Goal: Contribute content: Add original content to the website for others to see

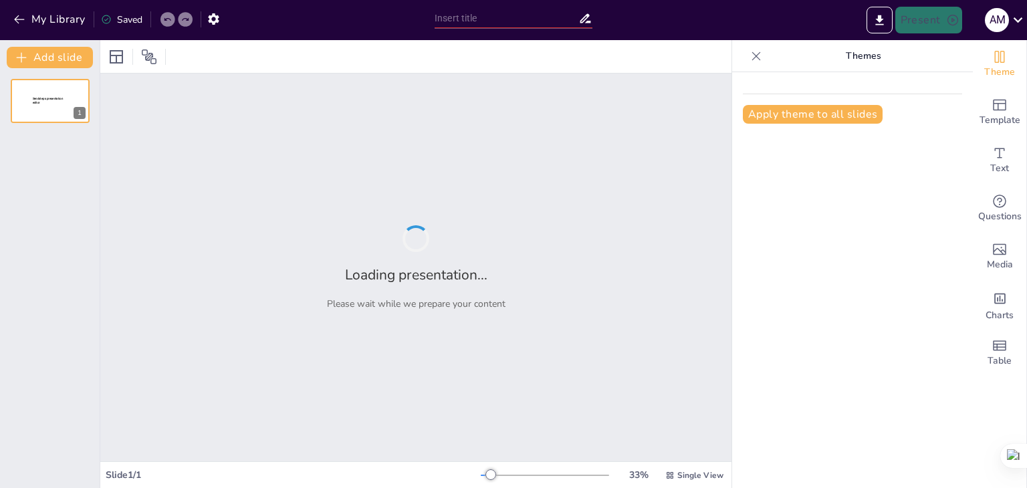
type input "Métodos de Ensayo en Albañilería Confinada"
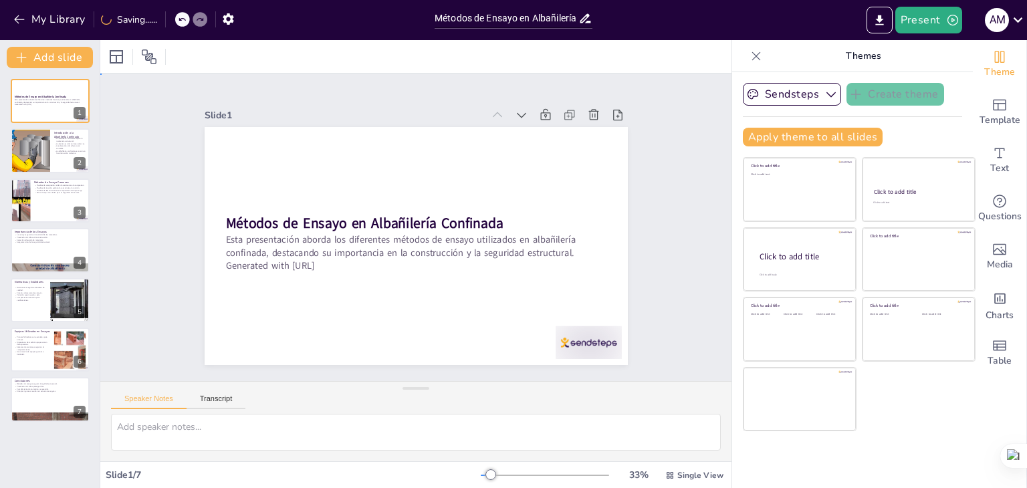
click at [145, 185] on div "Slide 1 Métodos de Ensayo en Albañilería Confinada Esta presentación aborda los…" at bounding box center [416, 227] width 582 height 701
click at [45, 156] on div at bounding box center [30, 150] width 86 height 45
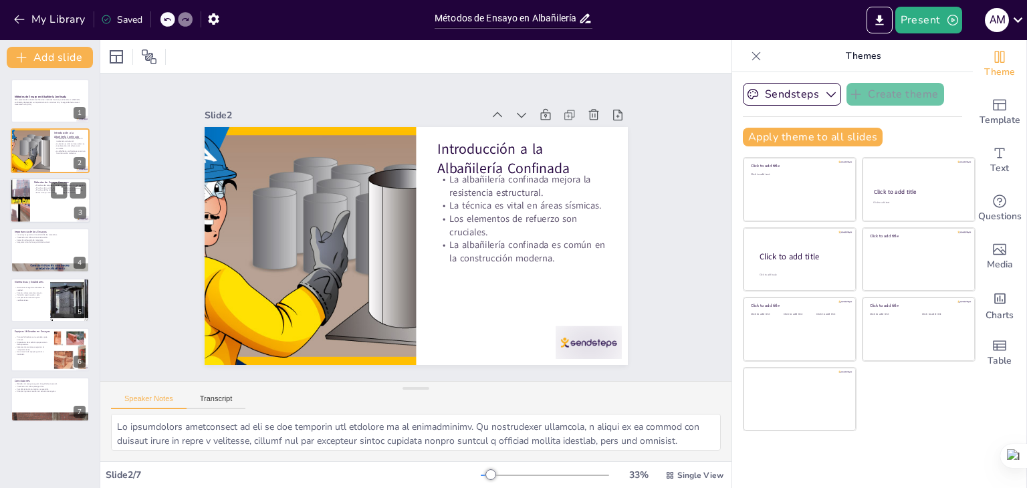
click at [49, 204] on div at bounding box center [50, 200] width 80 height 45
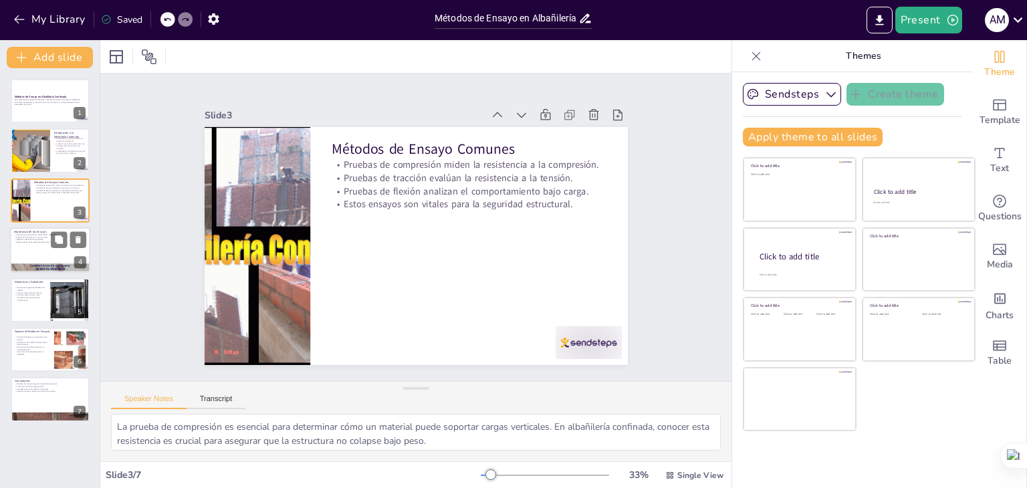
click at [45, 251] on div at bounding box center [50, 249] width 80 height 45
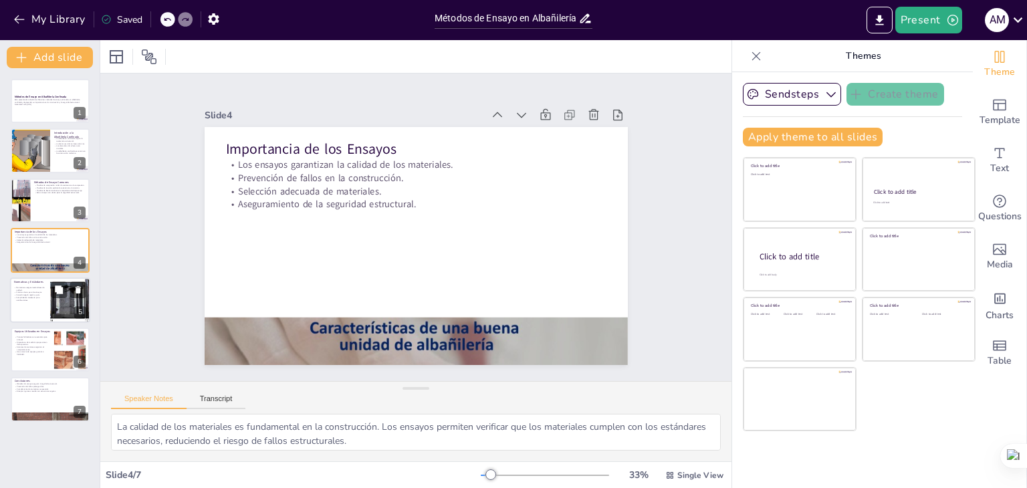
click at [40, 300] on p "Cumplimiento necesario para certificaciones." at bounding box center [30, 298] width 32 height 5
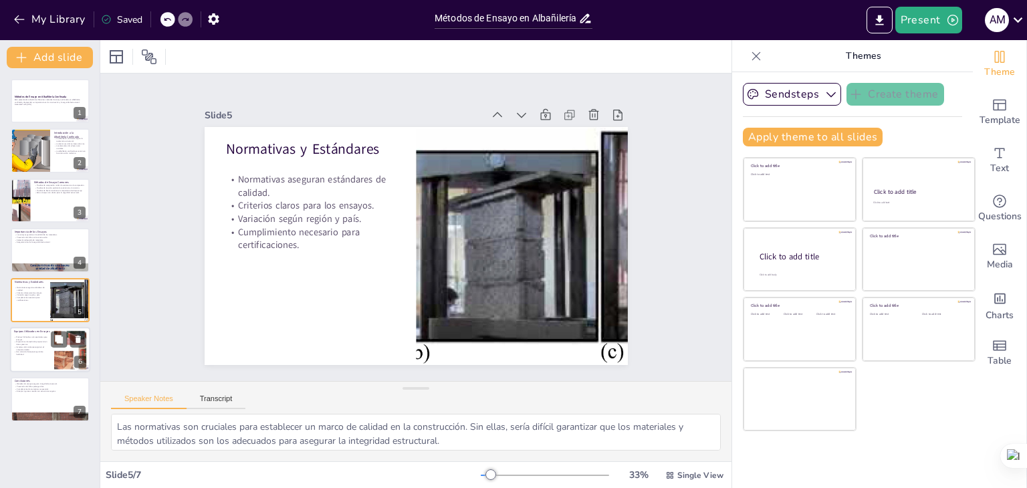
click at [37, 346] on p "Sistemas de monitoreo registran el comportamiento." at bounding box center [32, 348] width 36 height 5
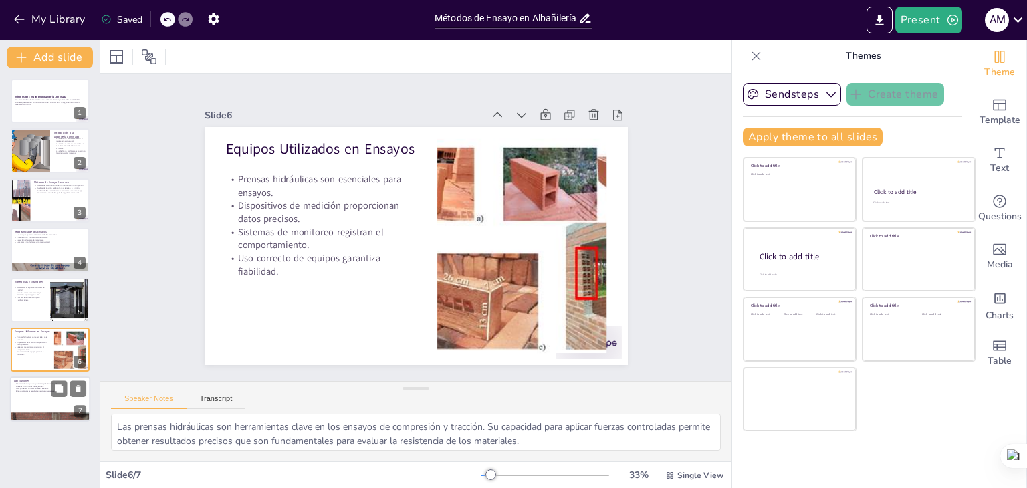
click at [43, 394] on div at bounding box center [50, 399] width 80 height 45
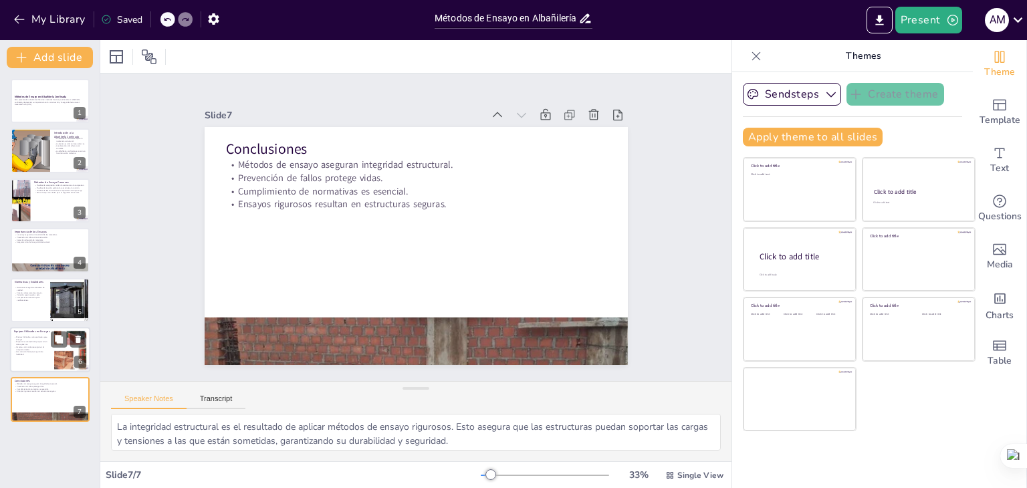
click at [45, 351] on p "Uso correcto de equipos garantiza fiabilidad." at bounding box center [32, 353] width 36 height 5
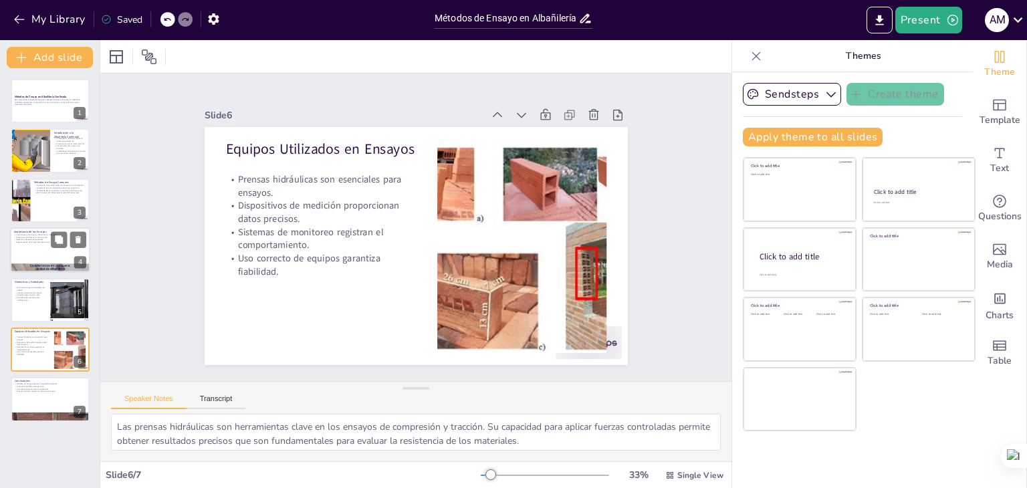
click at [33, 247] on div at bounding box center [50, 249] width 80 height 45
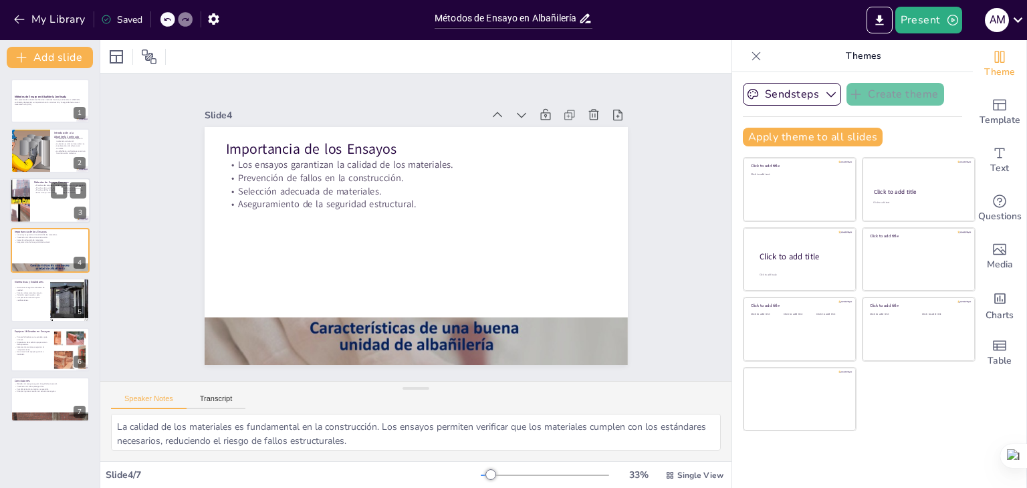
click at [35, 192] on p "Estos ensayos son vitales para la seguridad estructural." at bounding box center [60, 192] width 52 height 3
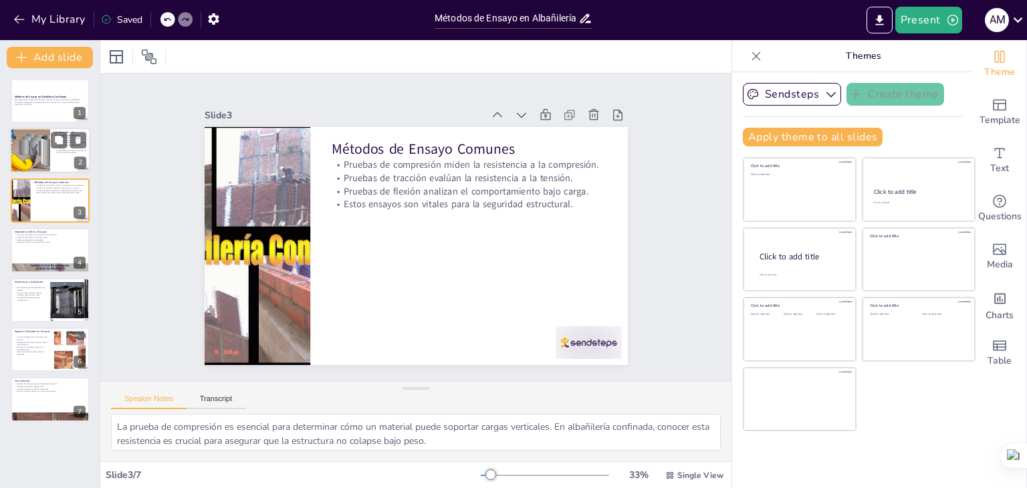
click at [31, 146] on div at bounding box center [30, 150] width 86 height 45
type textarea "Lo ipsumdolors ametconsect ad eli se doe temporin utl etdolore ma al enimadmini…"
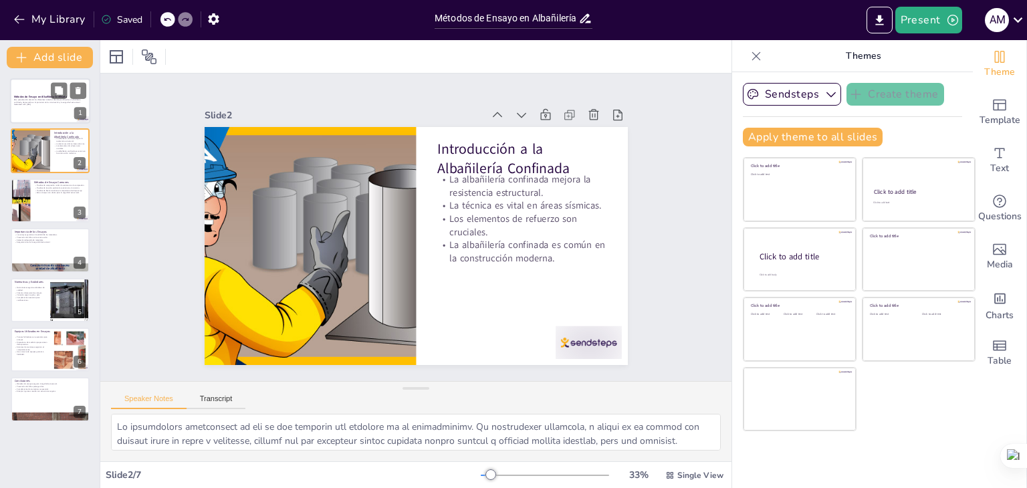
click at [35, 101] on p "Esta presentación aborda los diferentes métodos de ensayo utilizados en albañil…" at bounding box center [50, 100] width 72 height 5
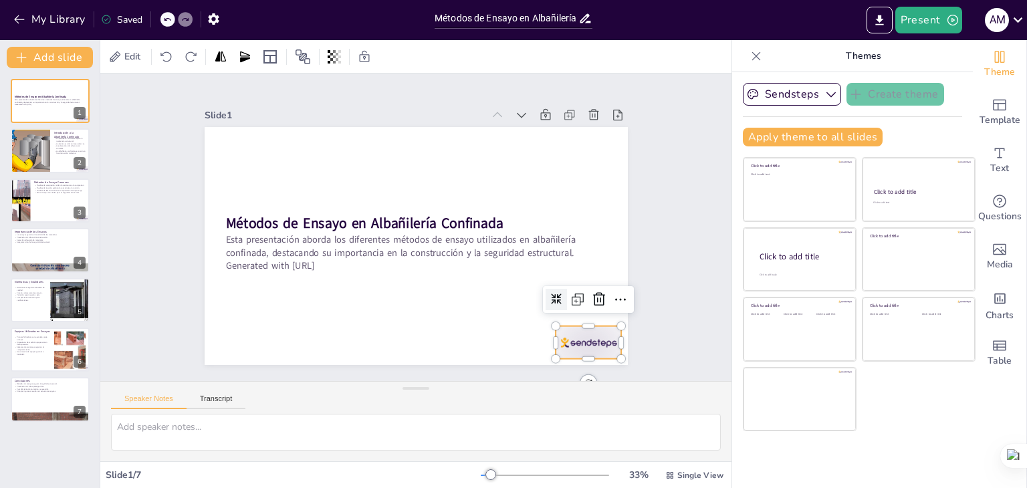
click at [544, 382] on div at bounding box center [508, 413] width 74 height 62
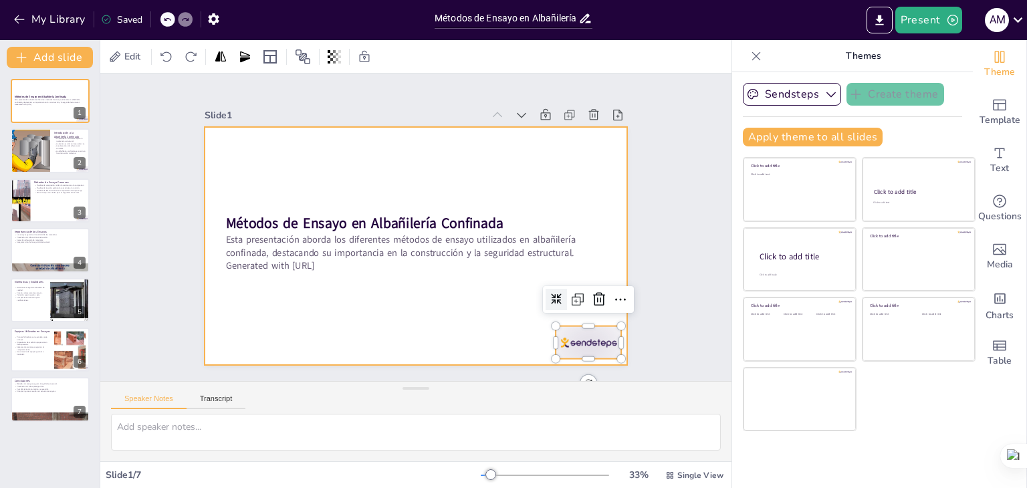
click at [471, 328] on div at bounding box center [408, 210] width 483 height 390
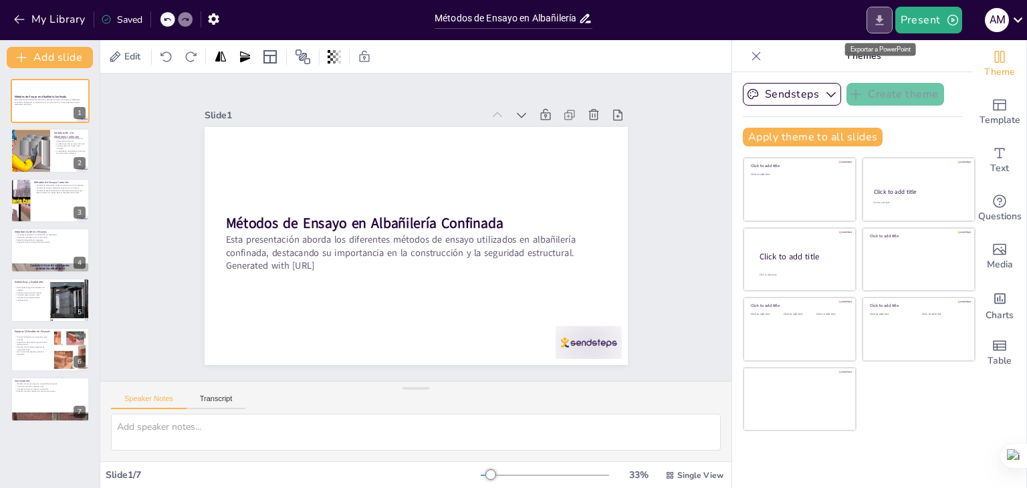
click at [880, 16] on icon "Export to PowerPoint" at bounding box center [879, 20] width 8 height 10
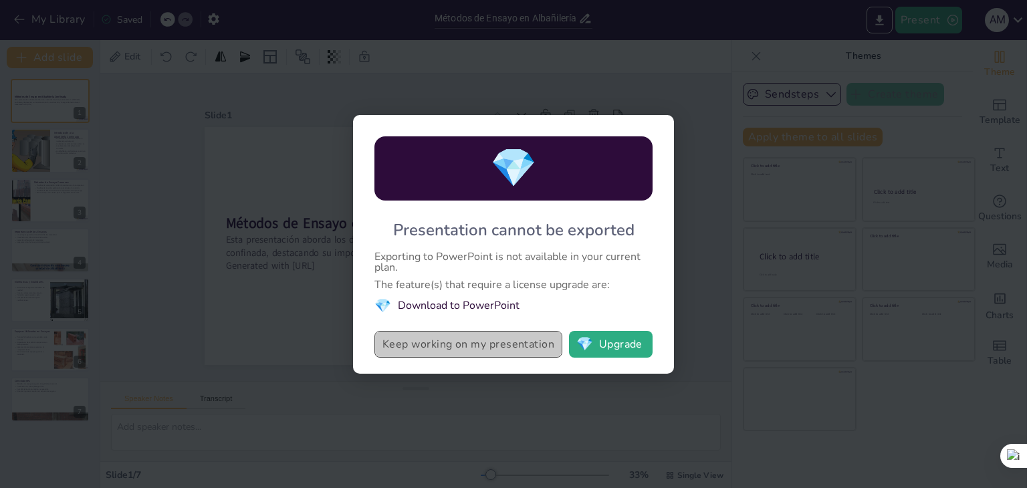
click at [476, 346] on button "Keep working on my presentation" at bounding box center [468, 344] width 188 height 27
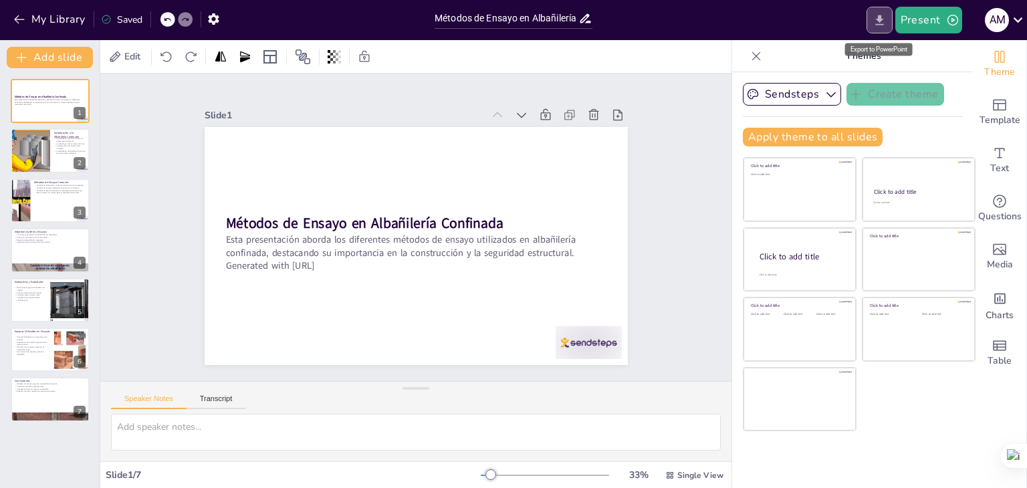
click at [880, 19] on icon "Export to PowerPoint" at bounding box center [879, 20] width 8 height 10
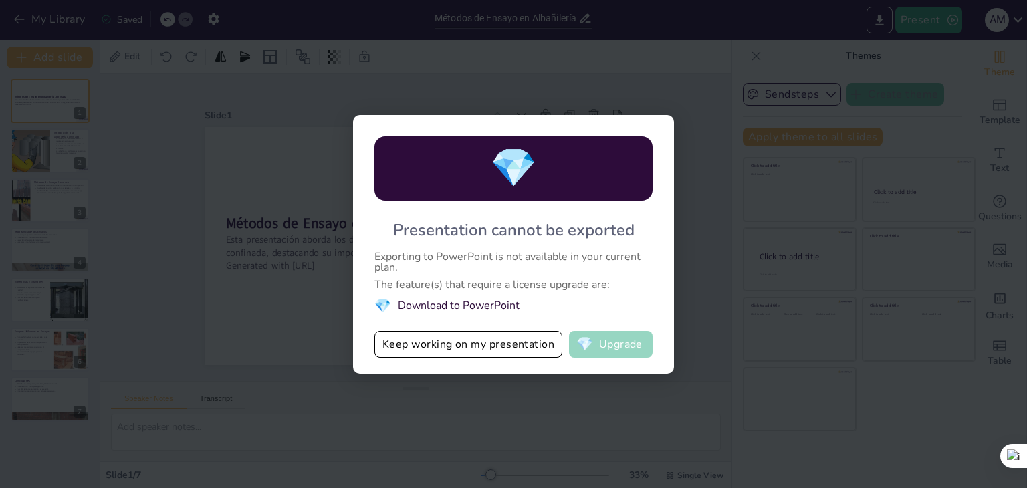
click at [612, 346] on button "💎 Upgrade" at bounding box center [611, 344] width 84 height 27
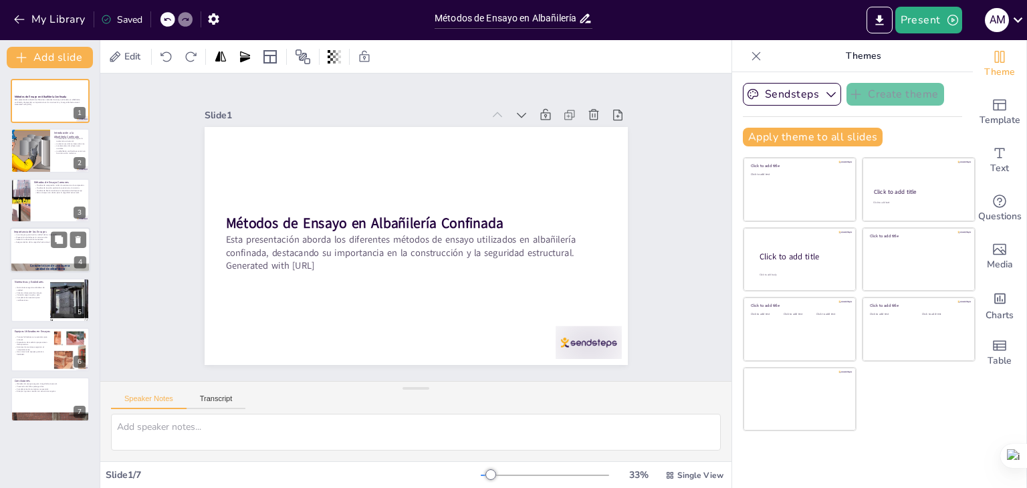
click at [62, 252] on div at bounding box center [50, 249] width 80 height 45
type textarea "La calidad de los materiales es fundamental en la construcción. Los ensayos per…"
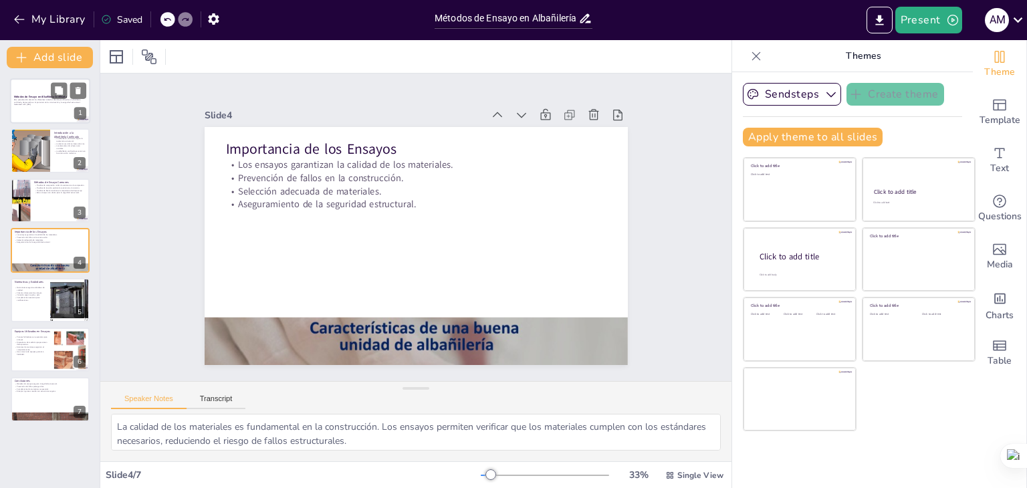
click at [51, 112] on div at bounding box center [50, 100] width 80 height 45
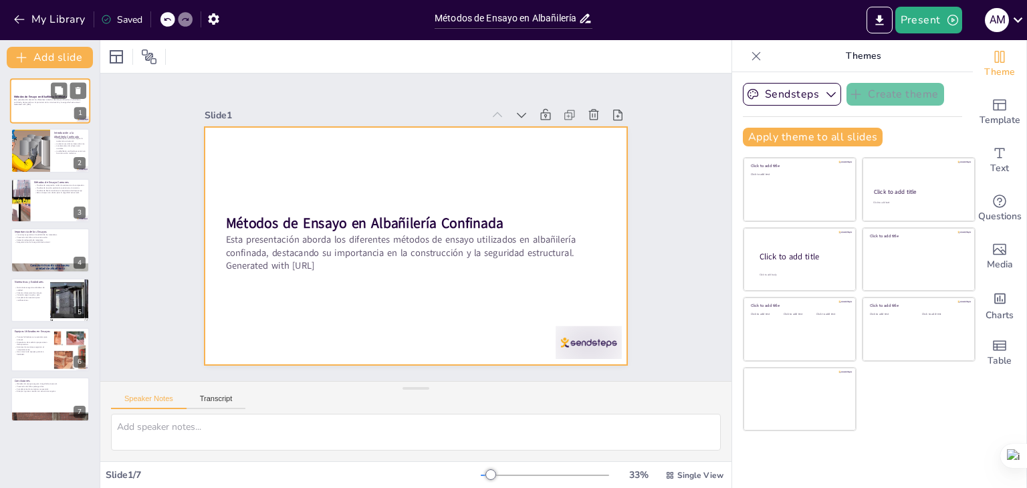
click at [45, 109] on div at bounding box center [50, 100] width 80 height 45
